Goal: Download file/media

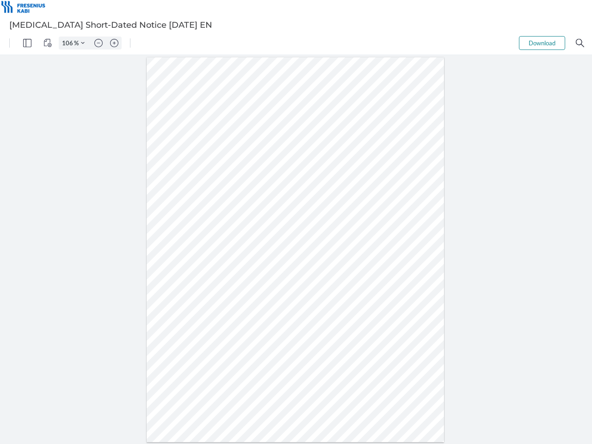
click at [27, 43] on img "Panel" at bounding box center [27, 43] width 8 height 8
click at [48, 43] on img "View Controls" at bounding box center [47, 43] width 8 height 8
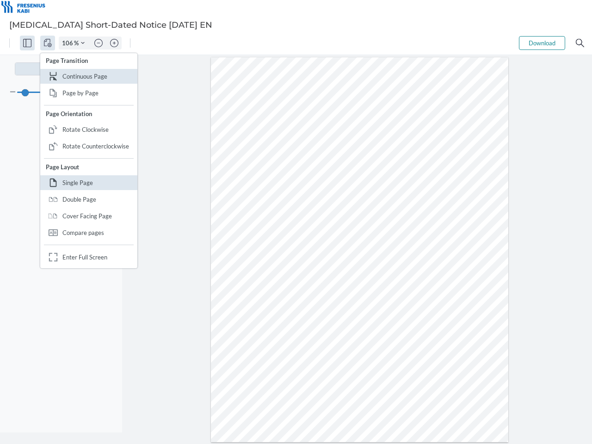
click at [69, 43] on input "106" at bounding box center [66, 43] width 15 height 8
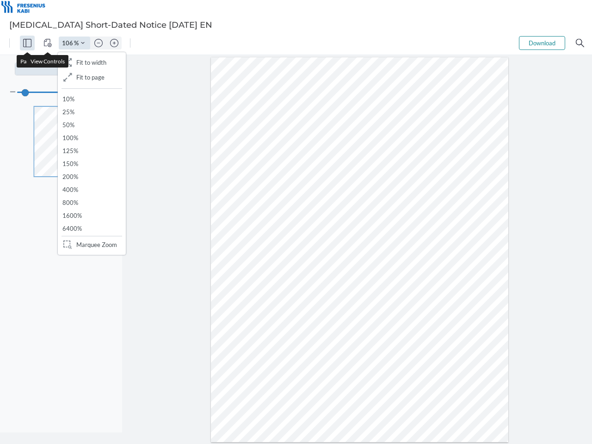
click at [83, 43] on img "Zoom Controls" at bounding box center [83, 43] width 4 height 4
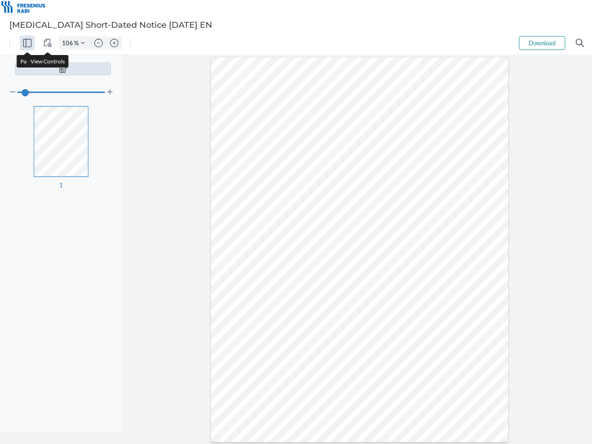
click at [99, 43] on img "Zoom out" at bounding box center [98, 43] width 8 height 8
click at [114, 43] on img "Zoom in" at bounding box center [114, 43] width 8 height 8
type input "106"
click at [542, 43] on button "Download" at bounding box center [542, 43] width 46 height 14
click at [580, 43] on img "Search" at bounding box center [580, 43] width 8 height 8
